Goal: Information Seeking & Learning: Learn about a topic

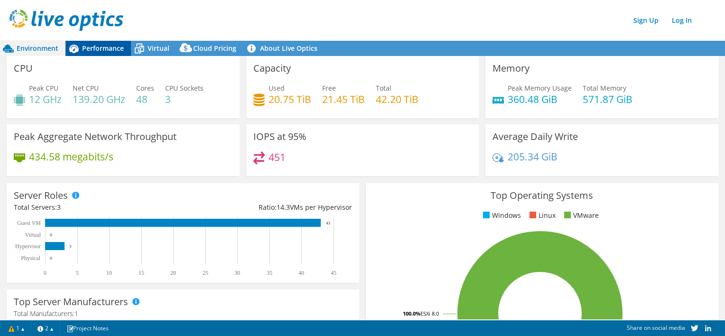
click at [119, 47] on span "Performance" at bounding box center [103, 48] width 42 height 9
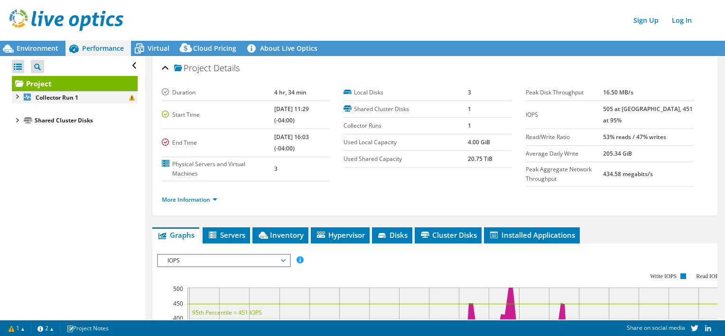
click at [16, 95] on div at bounding box center [16, 95] width 9 height 9
click at [23, 117] on div at bounding box center [21, 117] width 9 height 9
click at [29, 129] on div at bounding box center [25, 129] width 9 height 9
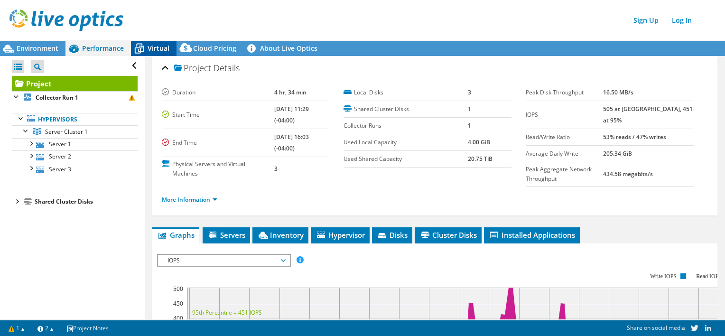
click at [146, 49] on icon at bounding box center [139, 48] width 17 height 17
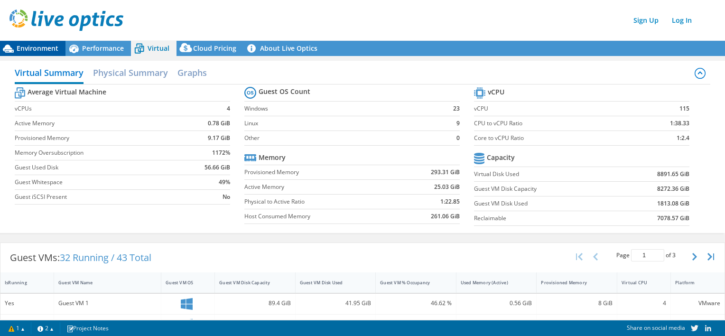
click at [52, 46] on span "Environment" at bounding box center [38, 48] width 42 height 9
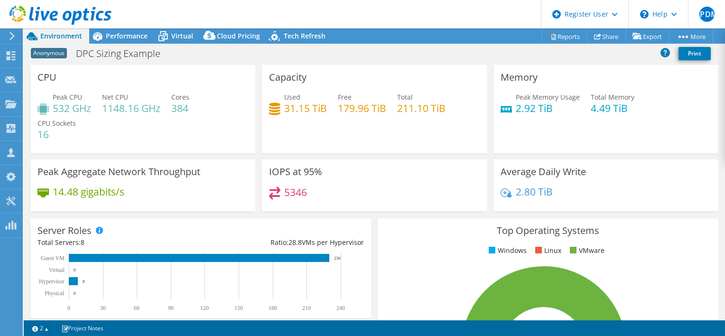
select select "USEast"
select select "USD"
click at [136, 33] on span "Performance" at bounding box center [127, 35] width 42 height 9
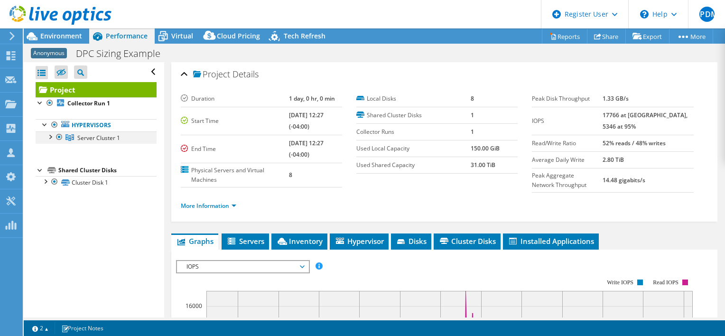
click at [53, 137] on div at bounding box center [49, 135] width 9 height 9
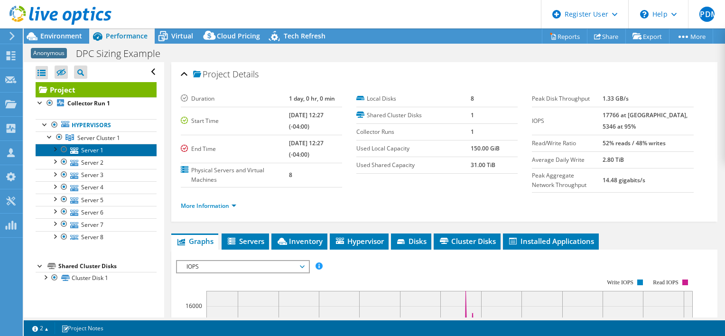
click at [75, 148] on icon at bounding box center [74, 151] width 8 height 6
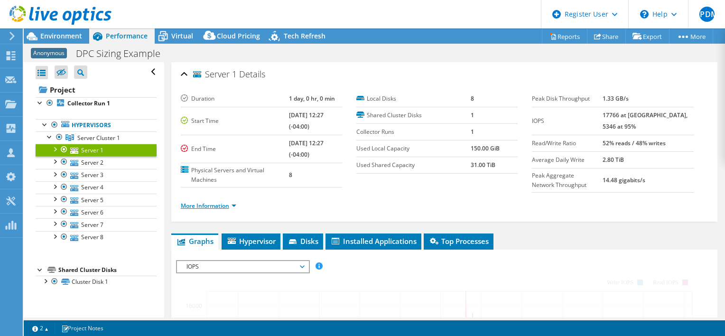
click at [224, 207] on link "More Information" at bounding box center [209, 206] width 56 height 8
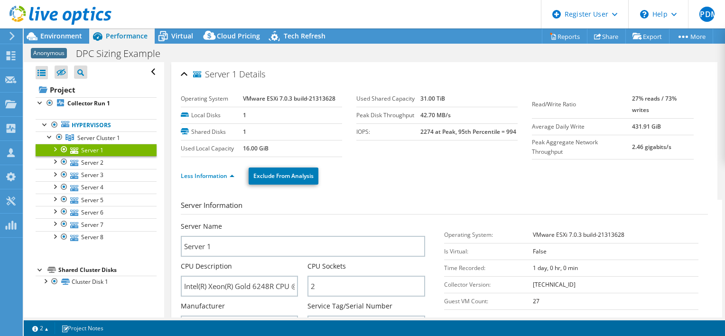
scroll to position [47, 0]
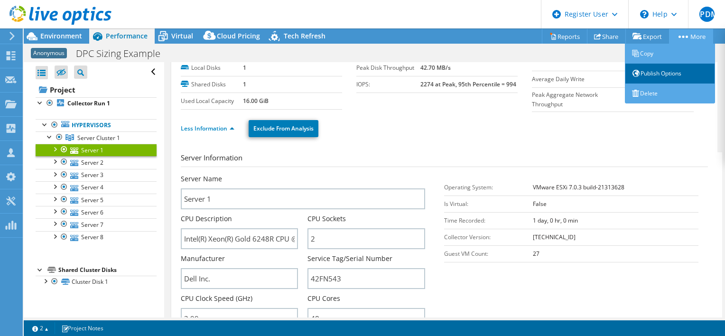
click at [656, 74] on link "Publish Options" at bounding box center [670, 74] width 90 height 20
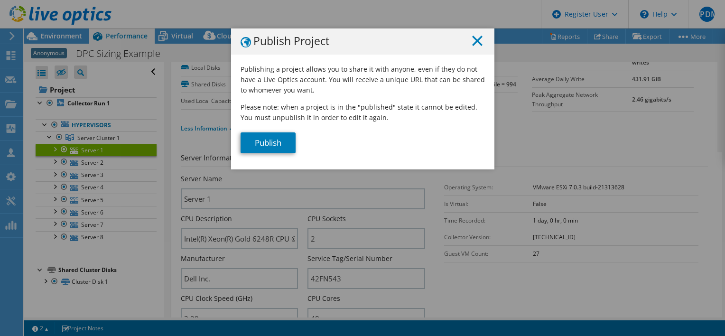
click at [473, 38] on icon at bounding box center [477, 41] width 10 height 10
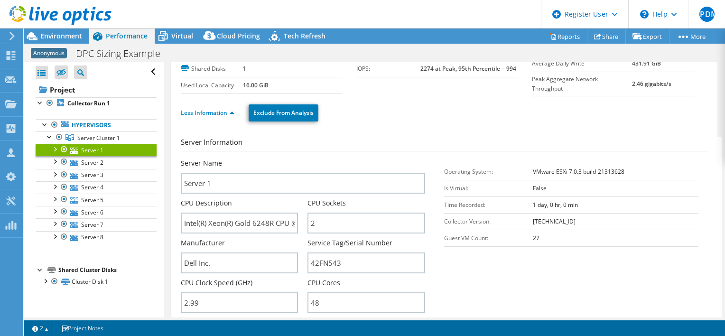
scroll to position [0, 0]
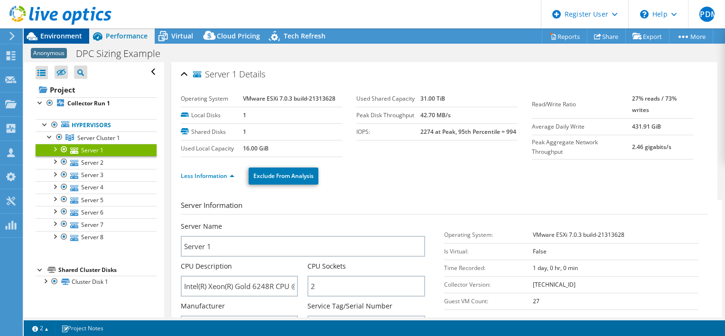
drag, startPoint x: 61, startPoint y: 33, endPoint x: 67, endPoint y: 32, distance: 6.7
click at [61, 32] on span "Environment" at bounding box center [61, 35] width 42 height 9
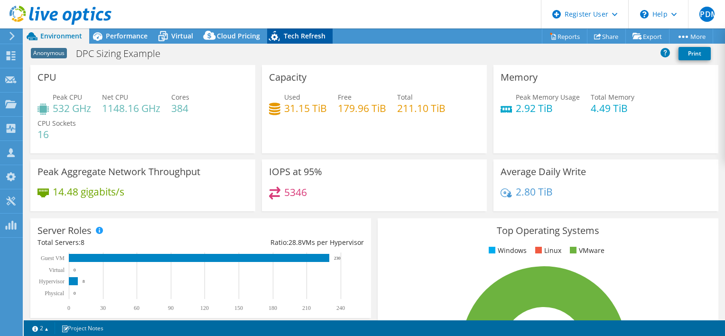
click at [304, 37] on span "Tech Refresh" at bounding box center [305, 35] width 42 height 9
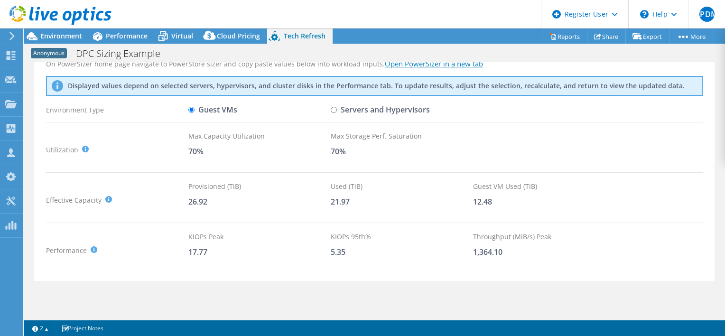
scroll to position [44, 0]
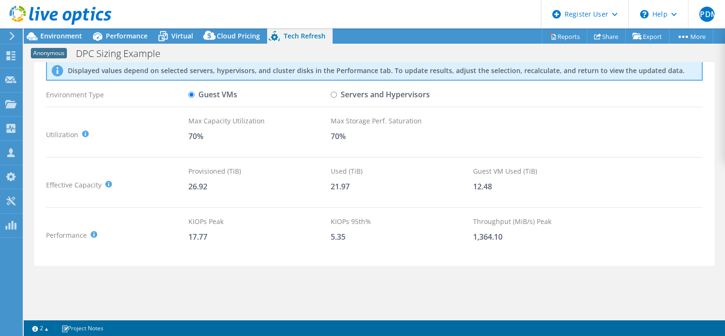
click at [336, 96] on input "Servers and Hypervisors" at bounding box center [334, 95] width 6 height 6
radio input "true"
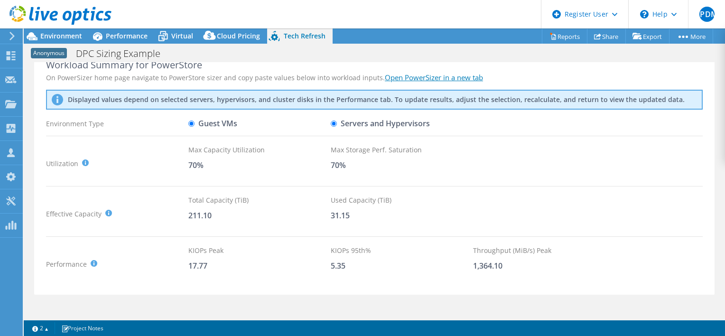
scroll to position [0, 0]
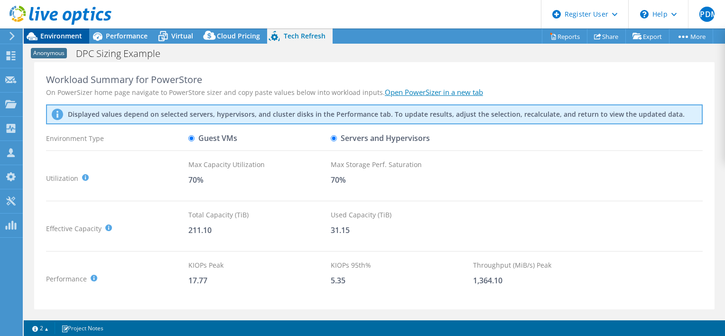
click at [46, 35] on span "Environment" at bounding box center [61, 35] width 42 height 9
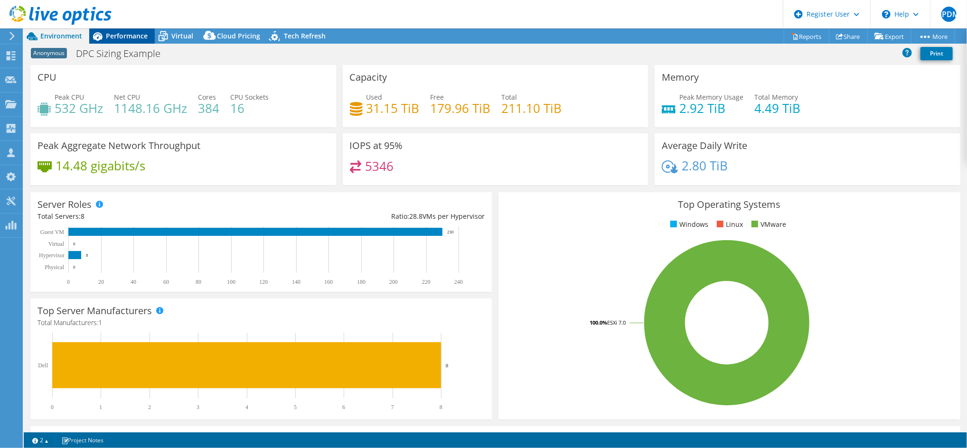
click at [122, 35] on span "Performance" at bounding box center [127, 35] width 42 height 9
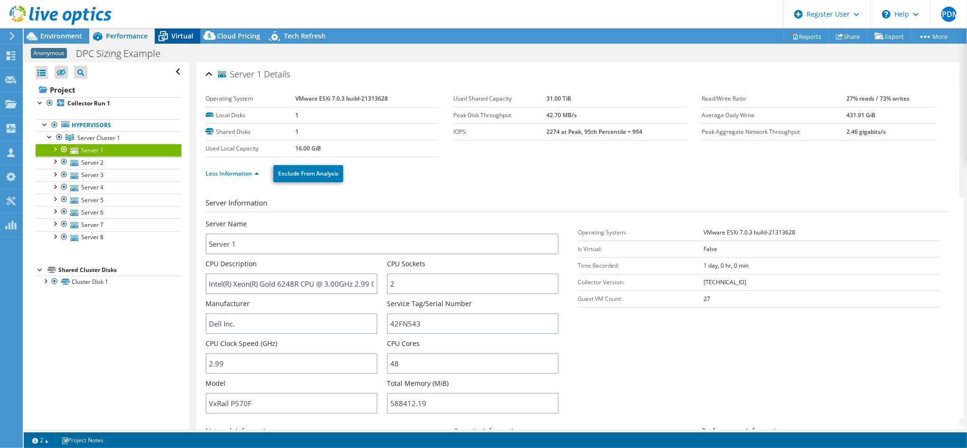
click at [167, 36] on icon at bounding box center [163, 36] width 17 height 17
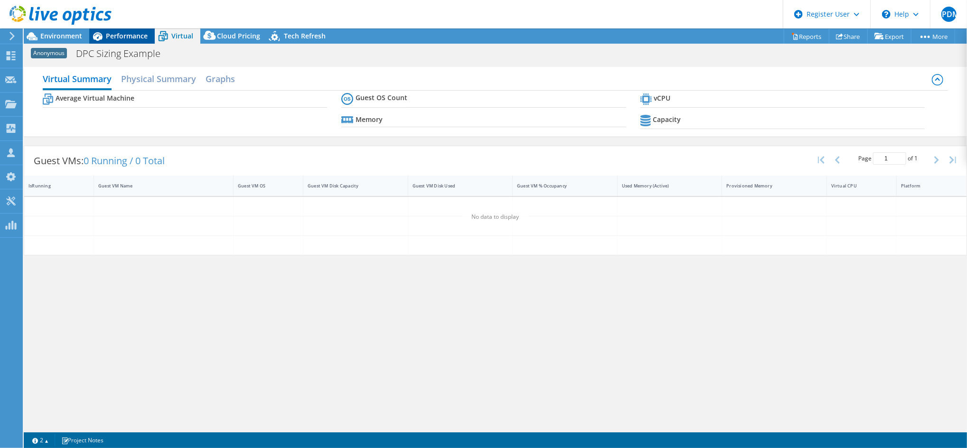
click at [130, 38] on span "Performance" at bounding box center [127, 35] width 42 height 9
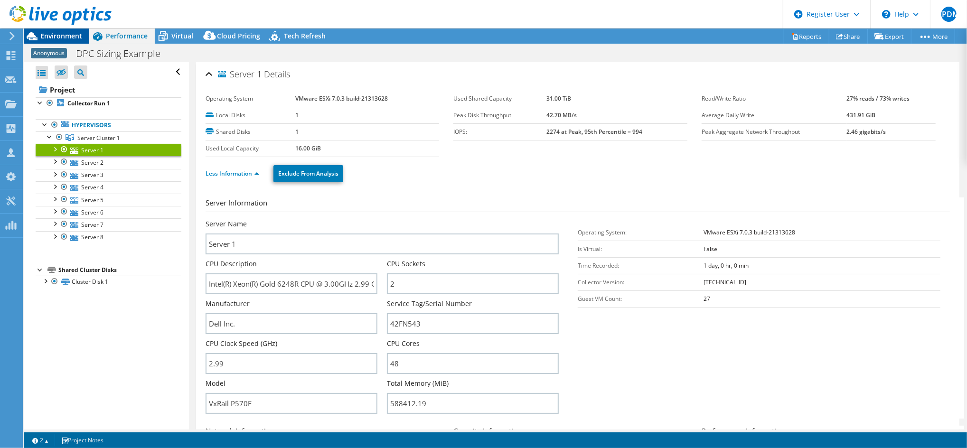
click at [65, 36] on span "Environment" at bounding box center [61, 35] width 42 height 9
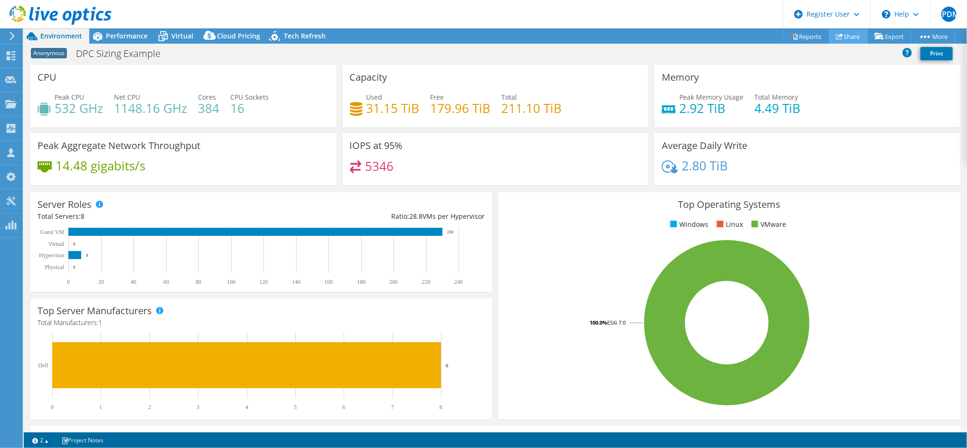
click at [725, 36] on link "Share" at bounding box center [847, 36] width 39 height 15
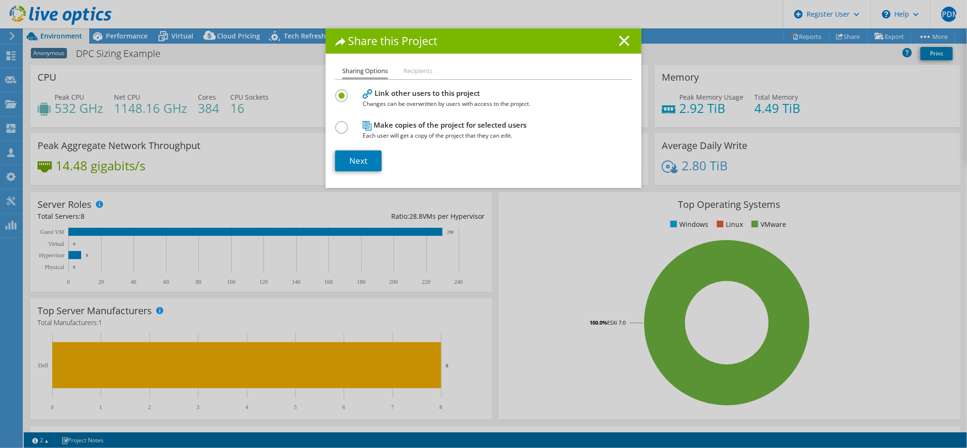
click at [725, 35] on div "Share this Project Sharing Options Recipients Link other users to this project …" at bounding box center [483, 223] width 967 height 391
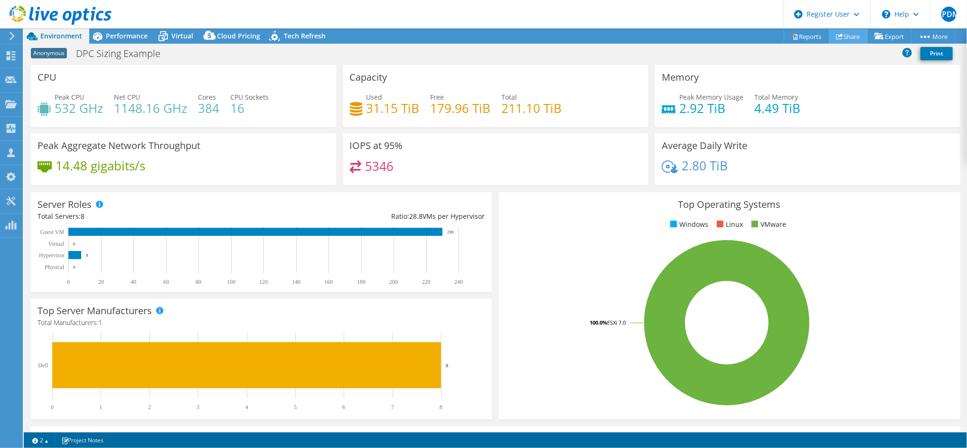
click at [725, 31] on link "Share" at bounding box center [847, 36] width 39 height 15
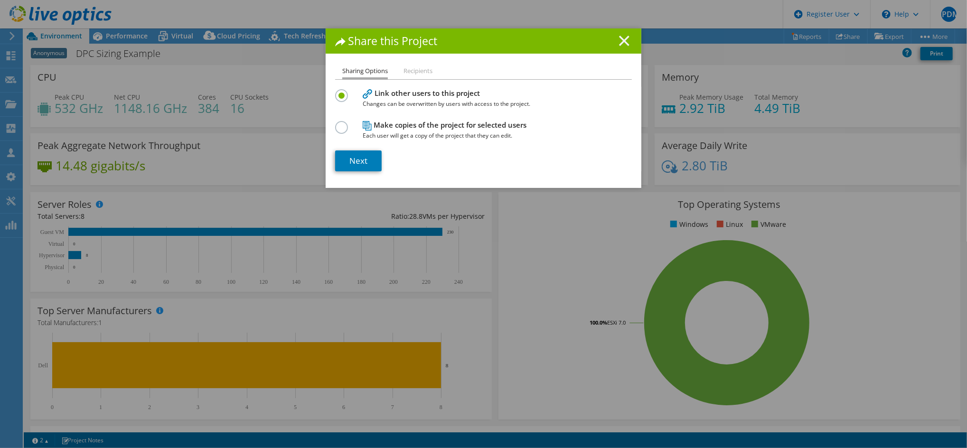
click at [619, 41] on line at bounding box center [623, 40] width 9 height 9
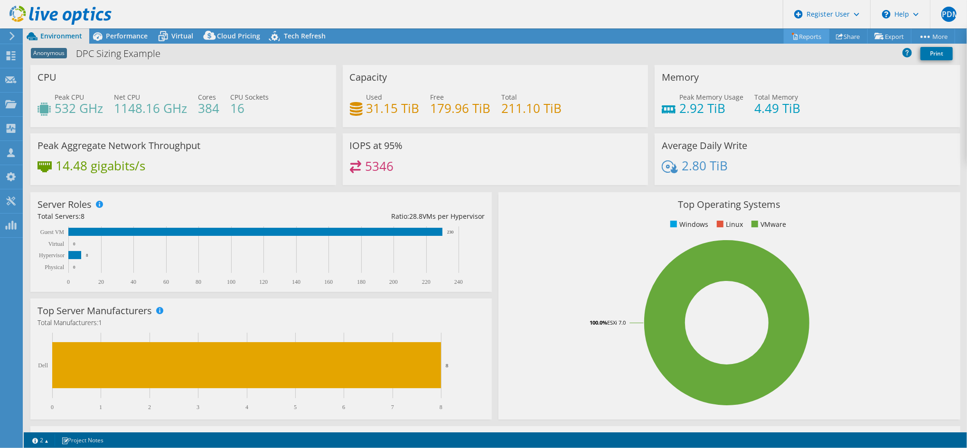
click at [725, 35] on div "This project has been archived. No changes can be made, and graphs and summary …" at bounding box center [495, 237] width 943 height 419
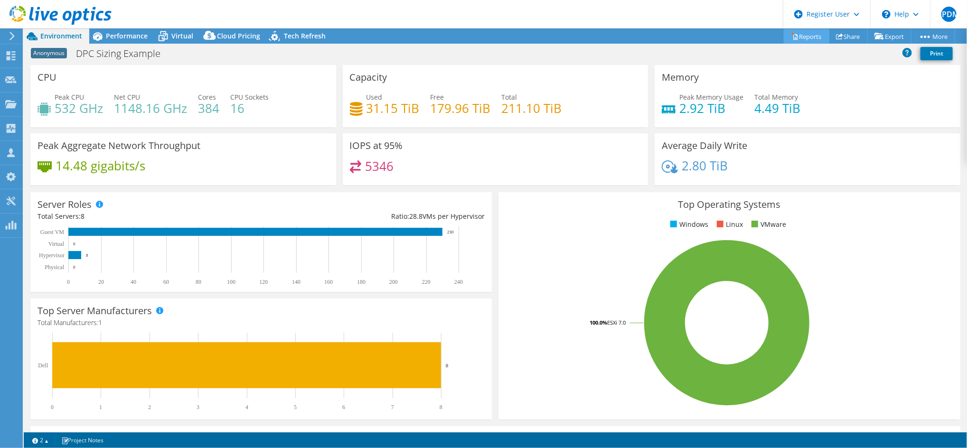
click at [725, 42] on link "Reports" at bounding box center [806, 36] width 46 height 15
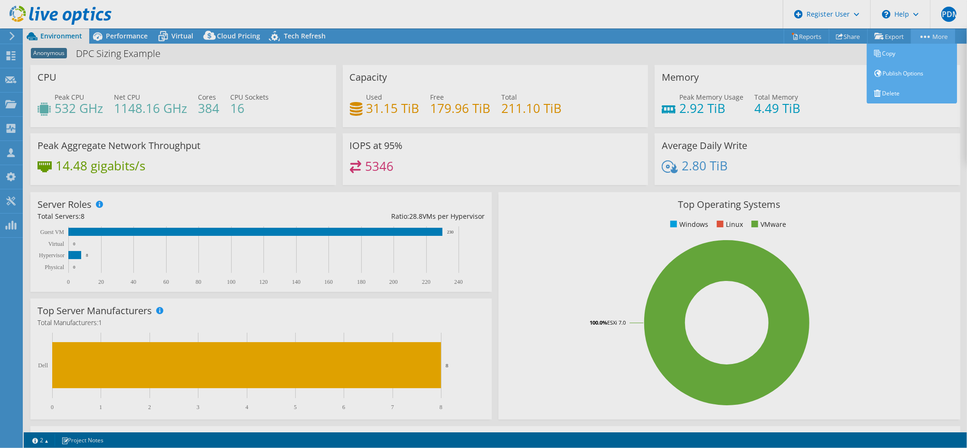
click at [725, 35] on div "This project has been archived. No changes can be made, and graphs and summary …" at bounding box center [495, 237] width 943 height 419
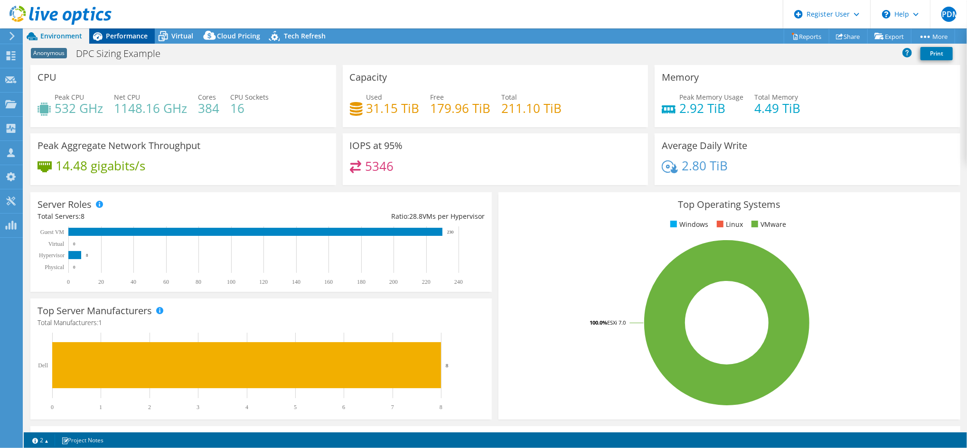
click at [152, 31] on div "Performance" at bounding box center [121, 35] width 65 height 15
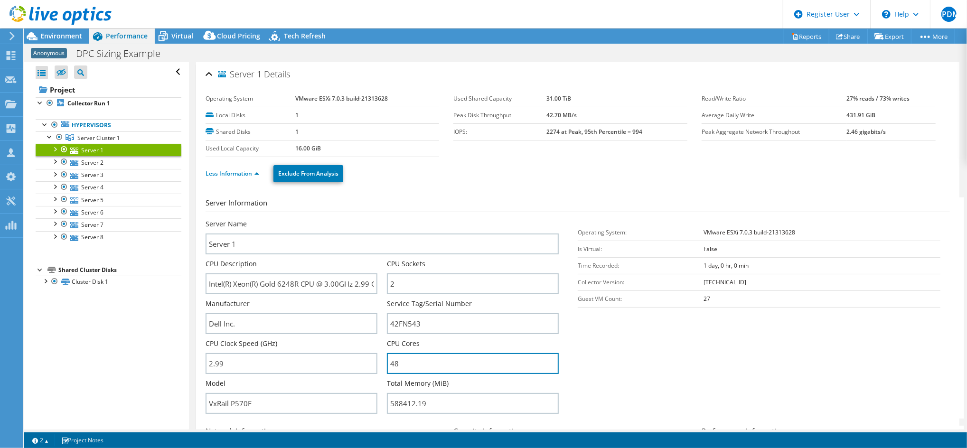
click at [382, 219] on div "Server Name Server 1 CPU Description Intel(R) Xeon(R) Gold 6248R CPU @ 3.00GHz …" at bounding box center [386, 219] width 363 height 0
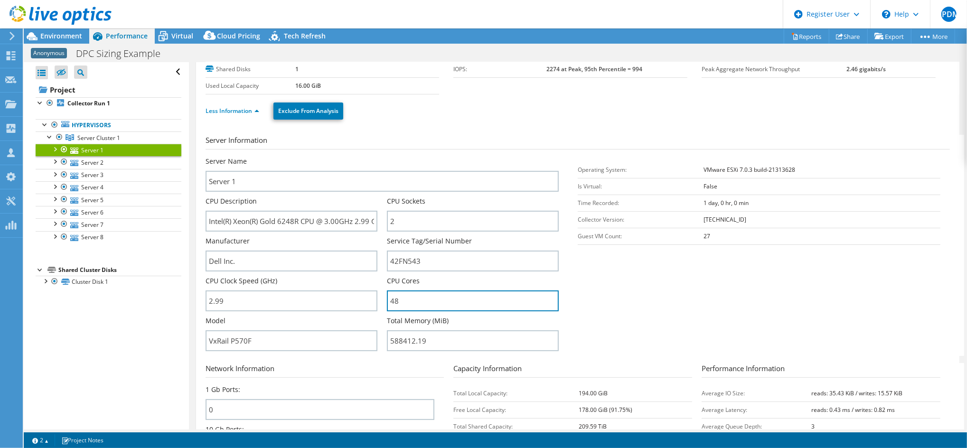
scroll to position [63, 0]
click at [61, 37] on span "Environment" at bounding box center [61, 35] width 42 height 9
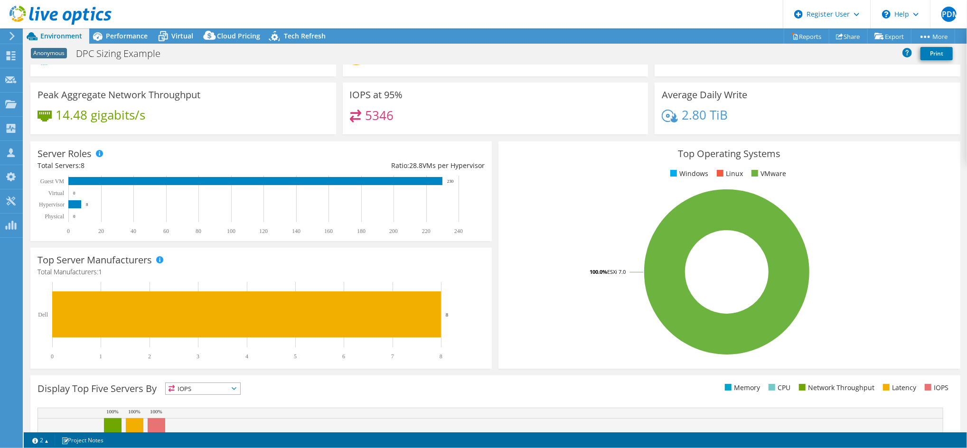
scroll to position [0, 0]
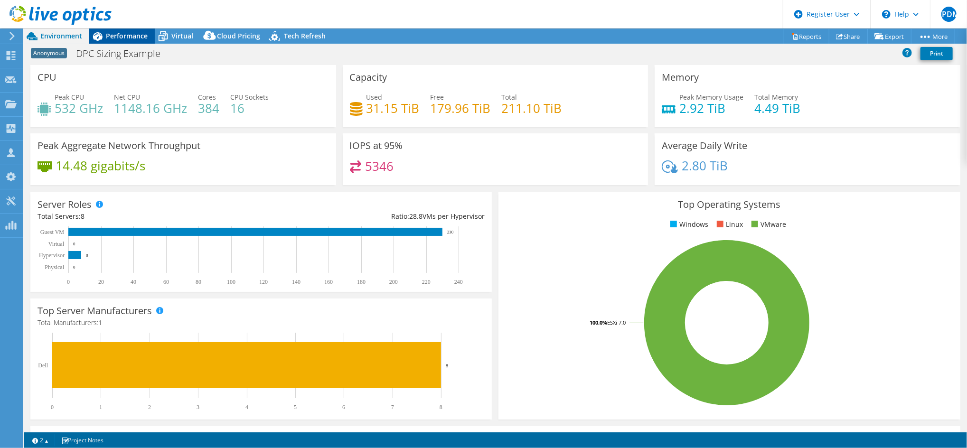
click at [121, 39] on span "Performance" at bounding box center [127, 35] width 42 height 9
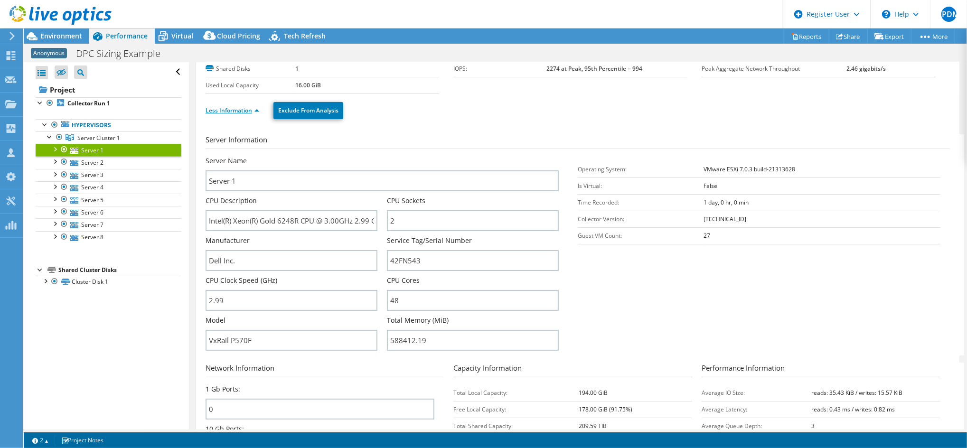
click at [249, 111] on link "Less Information" at bounding box center [232, 110] width 54 height 8
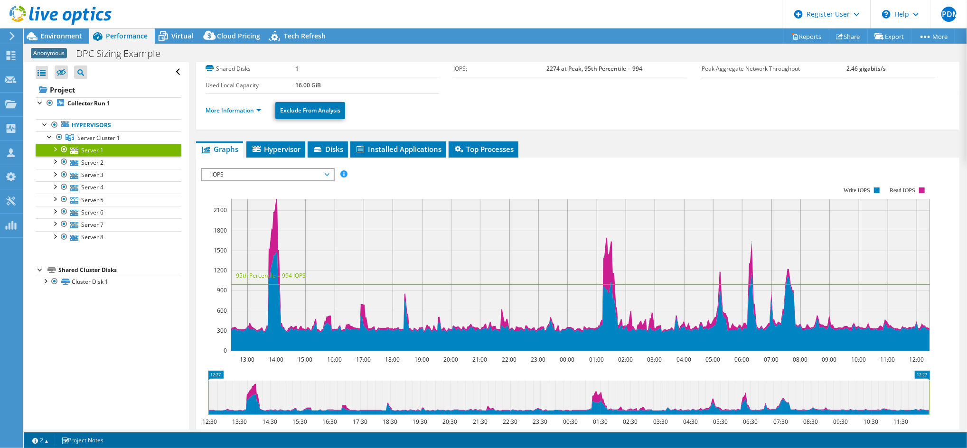
click at [286, 172] on span "IOPS" at bounding box center [267, 174] width 122 height 11
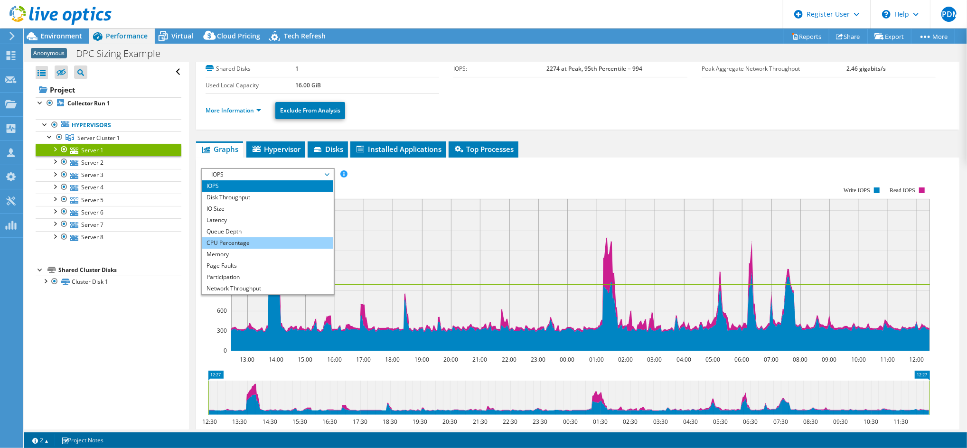
click at [250, 238] on li "CPU Percentage" at bounding box center [267, 242] width 131 height 11
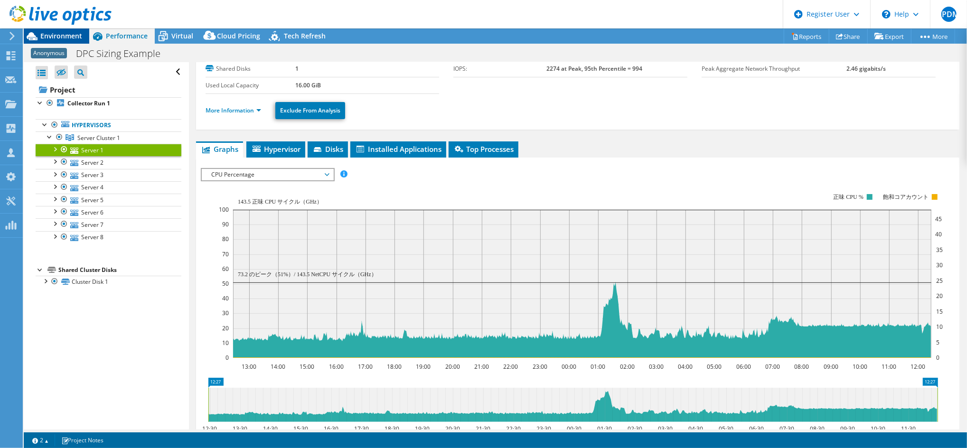
click at [65, 36] on span "Environment" at bounding box center [61, 35] width 42 height 9
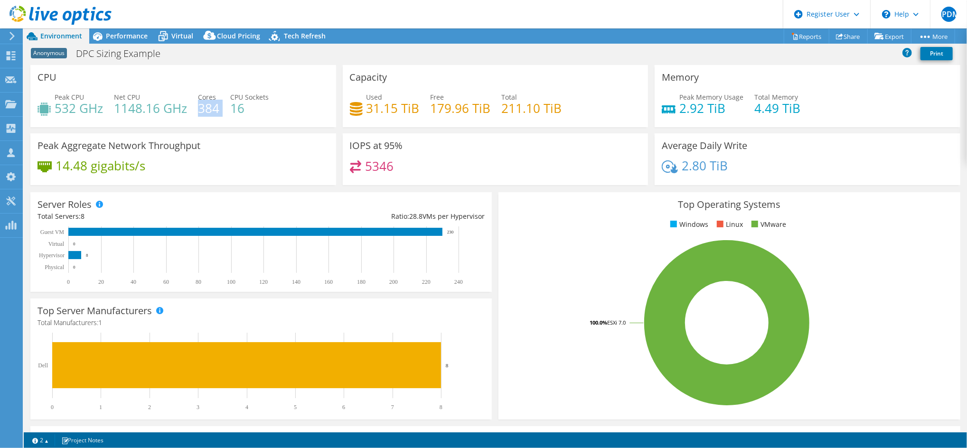
drag, startPoint x: 220, startPoint y: 106, endPoint x: 197, endPoint y: 106, distance: 22.8
click at [197, 106] on div "Peak CPU 532 GHz Net CPU 1148.16 GHz Cores 384 CPU Sockets 16" at bounding box center [182, 107] width 291 height 31
drag, startPoint x: 74, startPoint y: 109, endPoint x: 59, endPoint y: 110, distance: 15.2
click at [59, 110] on h4 "532 GHz" at bounding box center [79, 108] width 48 height 10
click at [56, 113] on h4 "532 GHz" at bounding box center [79, 108] width 48 height 10
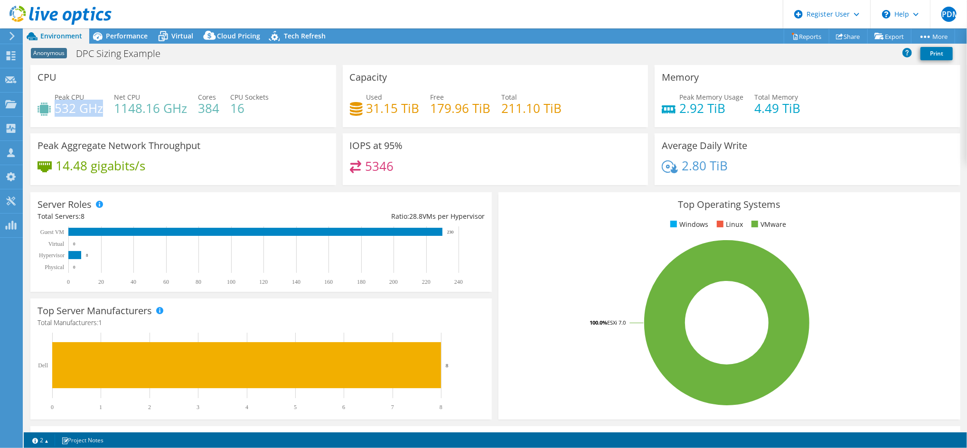
drag, startPoint x: 56, startPoint y: 110, endPoint x: 101, endPoint y: 109, distance: 44.1
click at [101, 109] on h4 "532 GHz" at bounding box center [79, 108] width 48 height 10
click at [725, 32] on link "Reports" at bounding box center [806, 36] width 46 height 15
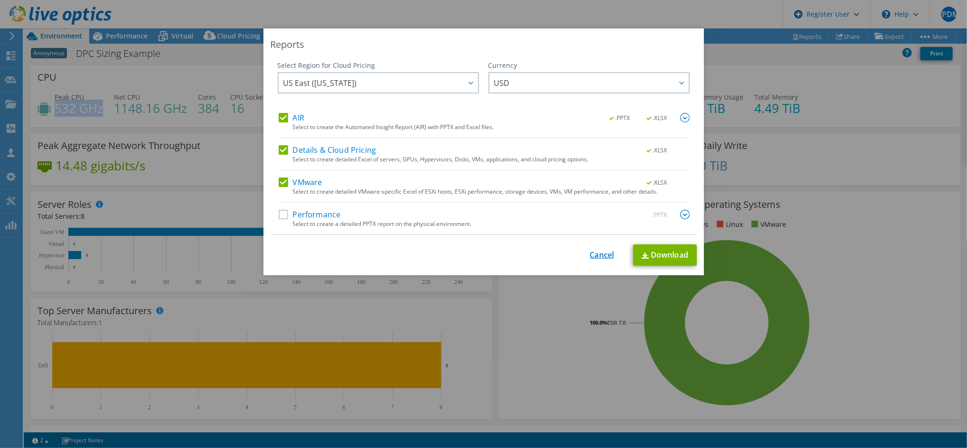
click at [596, 256] on link "Cancel" at bounding box center [602, 255] width 24 height 9
